Goal: Feedback & Contribution: Submit feedback/report problem

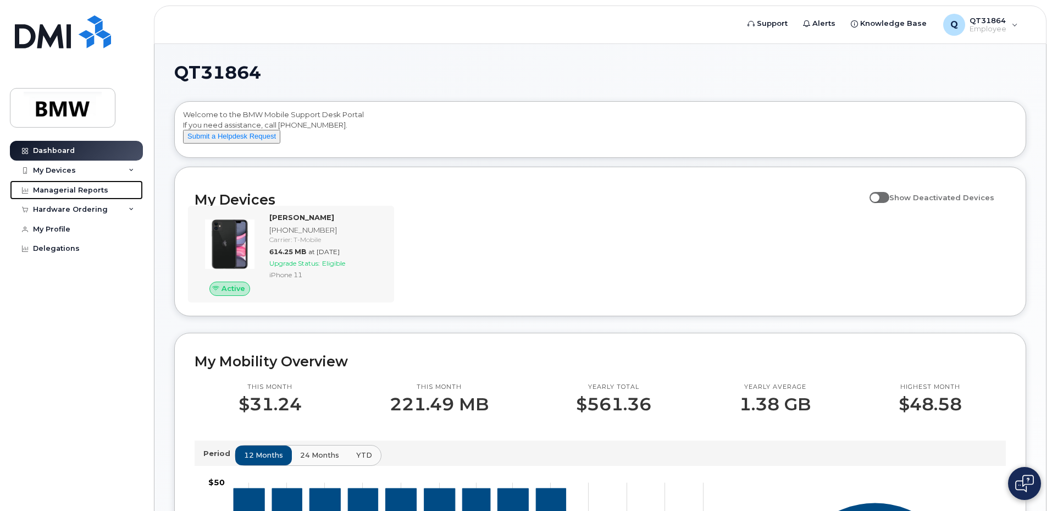
click at [67, 187] on div "Managerial Reports" at bounding box center [70, 190] width 75 height 9
click at [249, 143] on button "Submit a Helpdesk Request" at bounding box center [231, 137] width 97 height 14
click at [246, 143] on button "Submit a Helpdesk Request" at bounding box center [231, 137] width 97 height 14
click at [228, 143] on button "Submit a Helpdesk Request" at bounding box center [231, 137] width 97 height 14
